Goal: Task Accomplishment & Management: Use online tool/utility

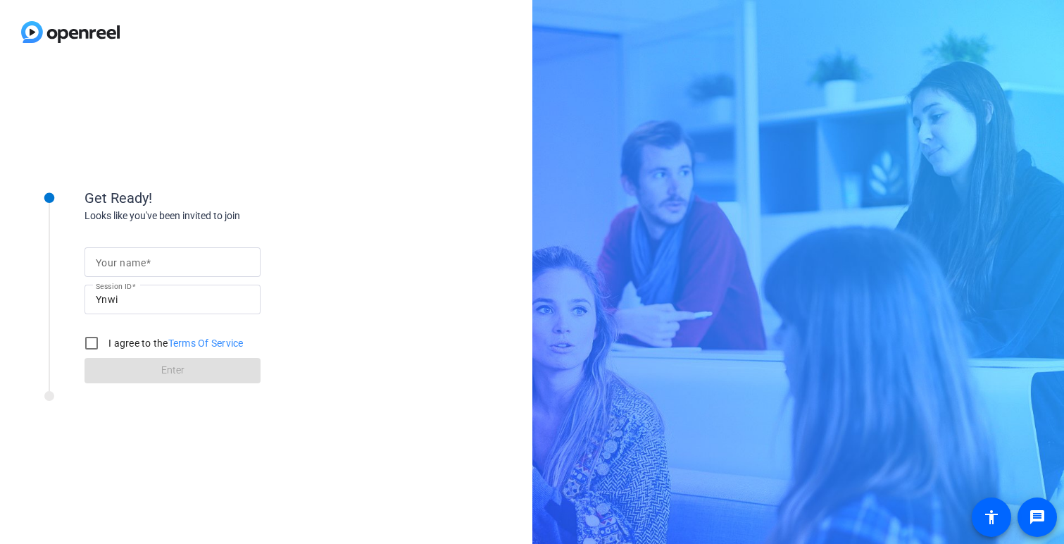
click at [123, 264] on mat-label "Your name" at bounding box center [121, 262] width 50 height 11
click at [123, 264] on input "Your name" at bounding box center [173, 262] width 154 height 17
type input "[PERSON_NAME]"
click at [94, 347] on input "I agree to the Terms Of Service" at bounding box center [91, 343] width 28 height 28
checkbox input "true"
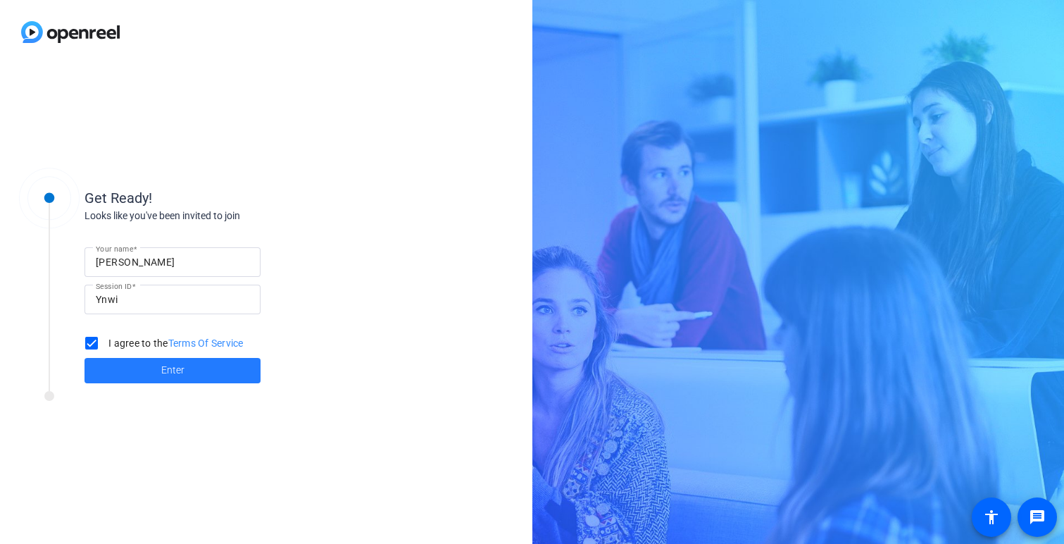
click at [114, 371] on span at bounding box center [173, 371] width 176 height 34
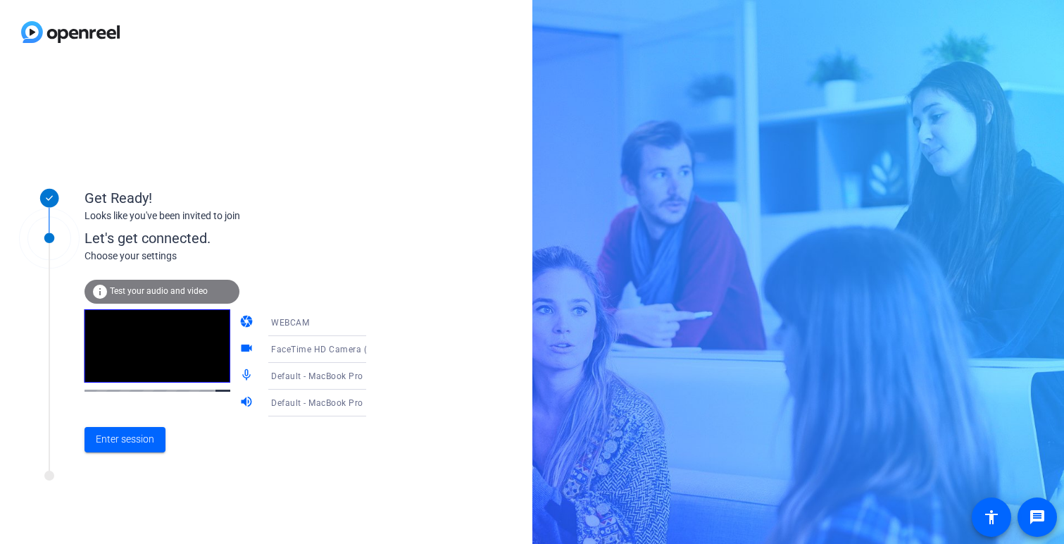
click at [317, 375] on span "Default - MacBook Pro Microphone (Built-in)" at bounding box center [361, 375] width 181 height 11
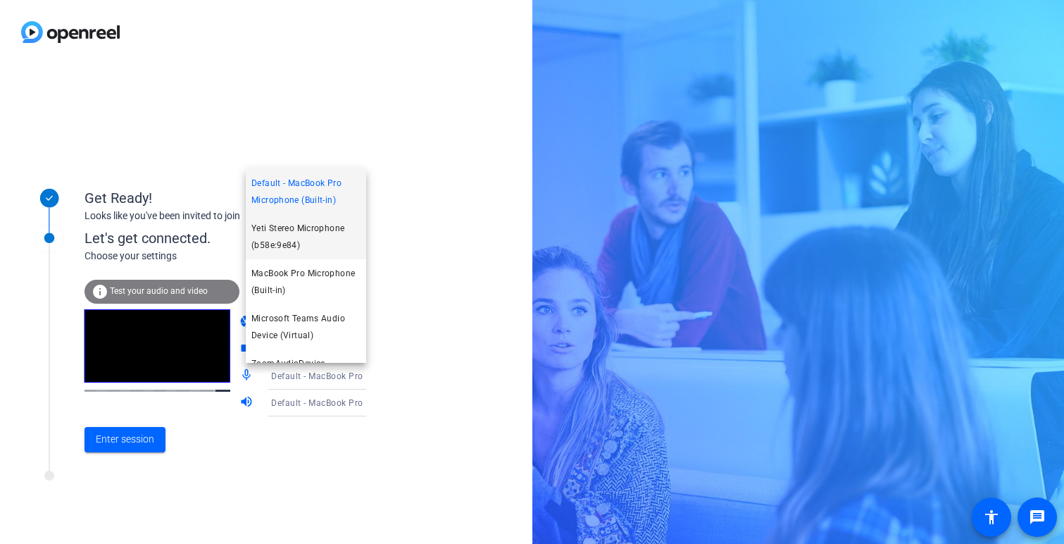
click at [320, 236] on span "Yeti Stereo Microphone (b58e:9e84)" at bounding box center [305, 237] width 109 height 34
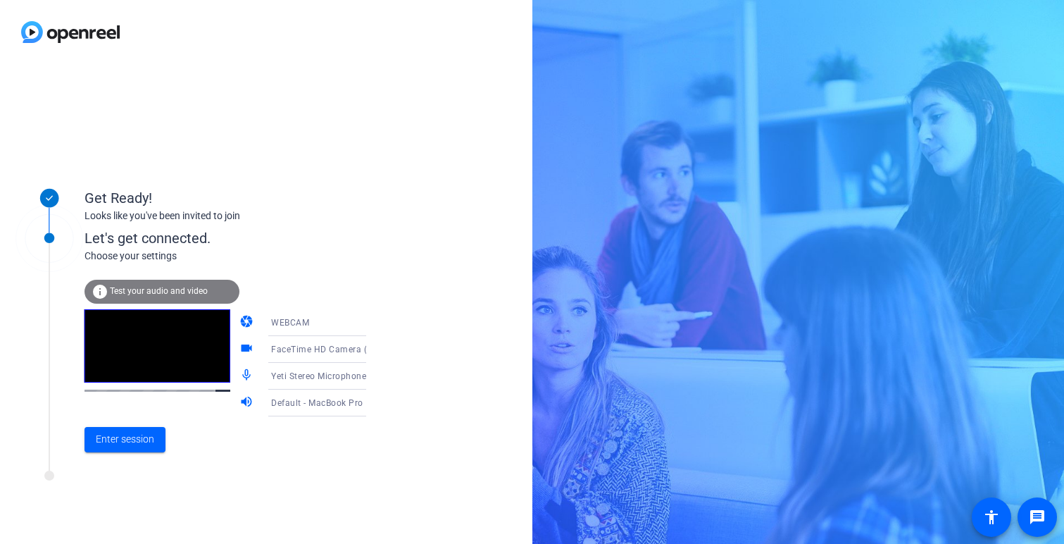
click at [311, 402] on span "Default - MacBook Pro Speakers (Built-in)" at bounding box center [356, 402] width 170 height 11
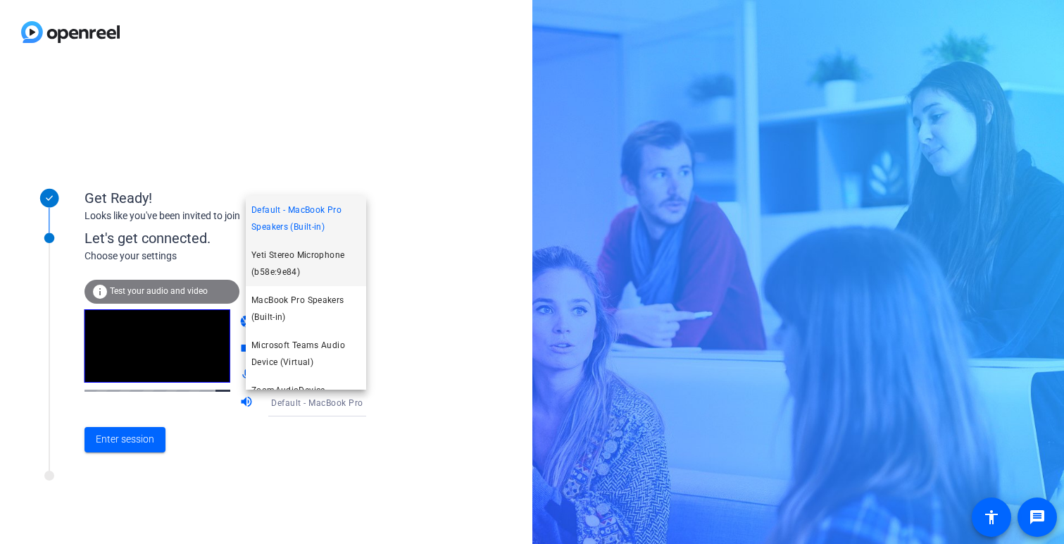
click at [318, 259] on span "Yeti Stereo Microphone (b58e:9e84)" at bounding box center [305, 264] width 109 height 34
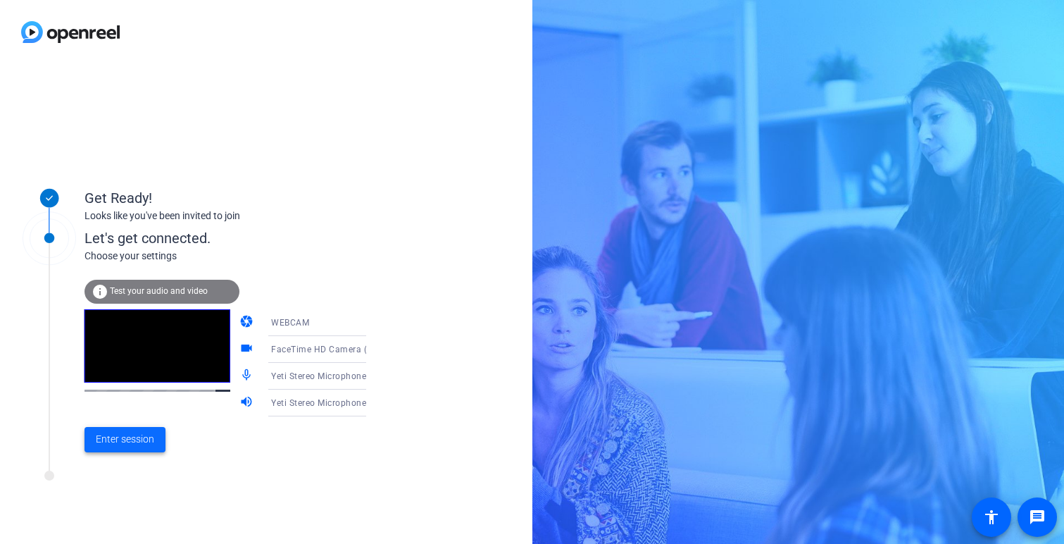
click at [129, 436] on span "Enter session" at bounding box center [125, 439] width 58 height 15
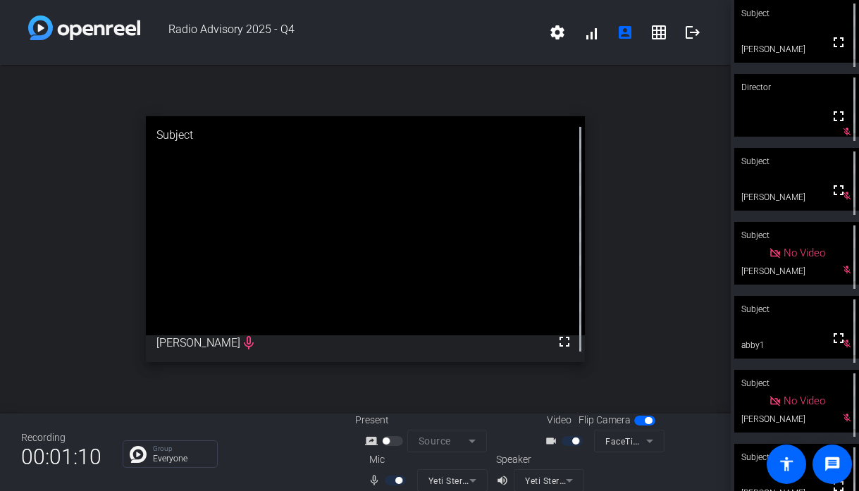
scroll to position [27, 0]
